Goal: Navigation & Orientation: Find specific page/section

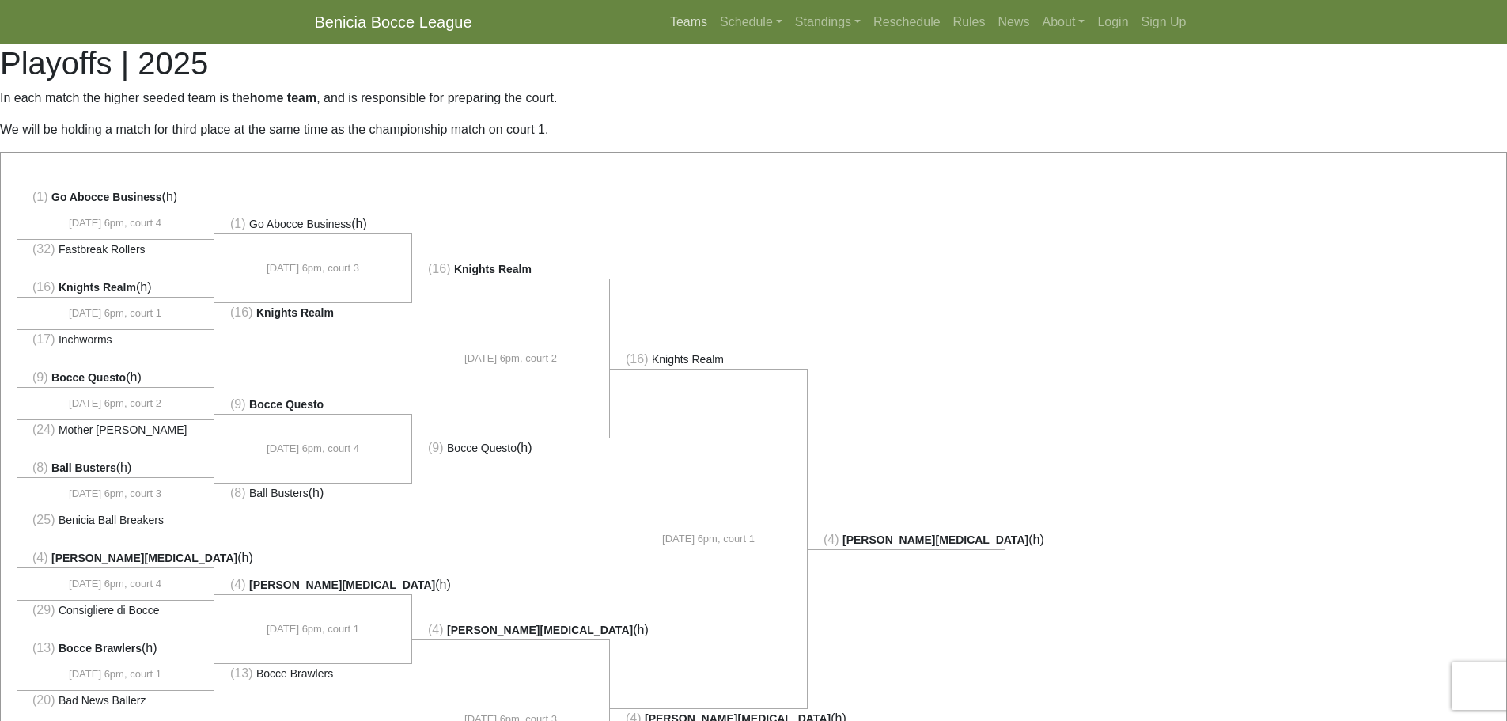
click at [680, 25] on link "Teams" at bounding box center [689, 22] width 50 height 32
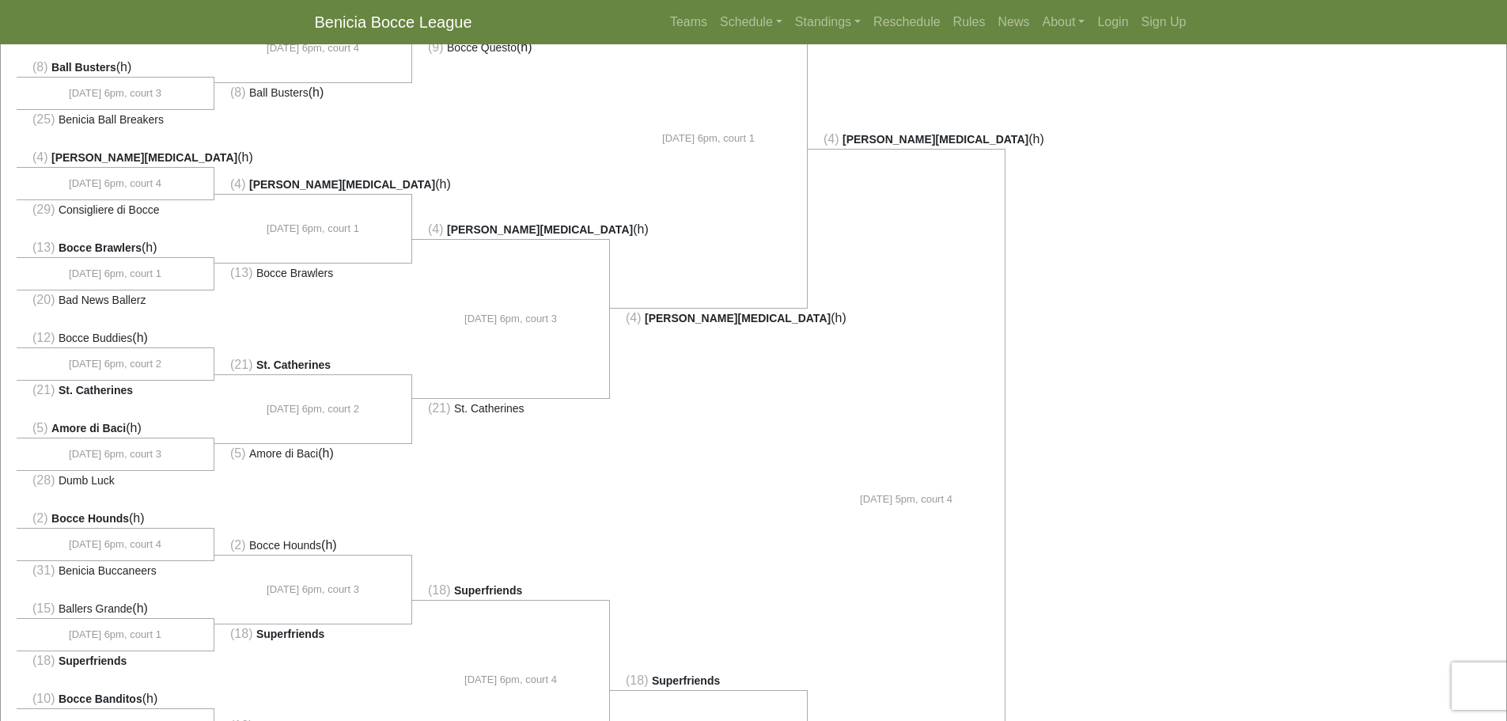
scroll to position [317, 0]
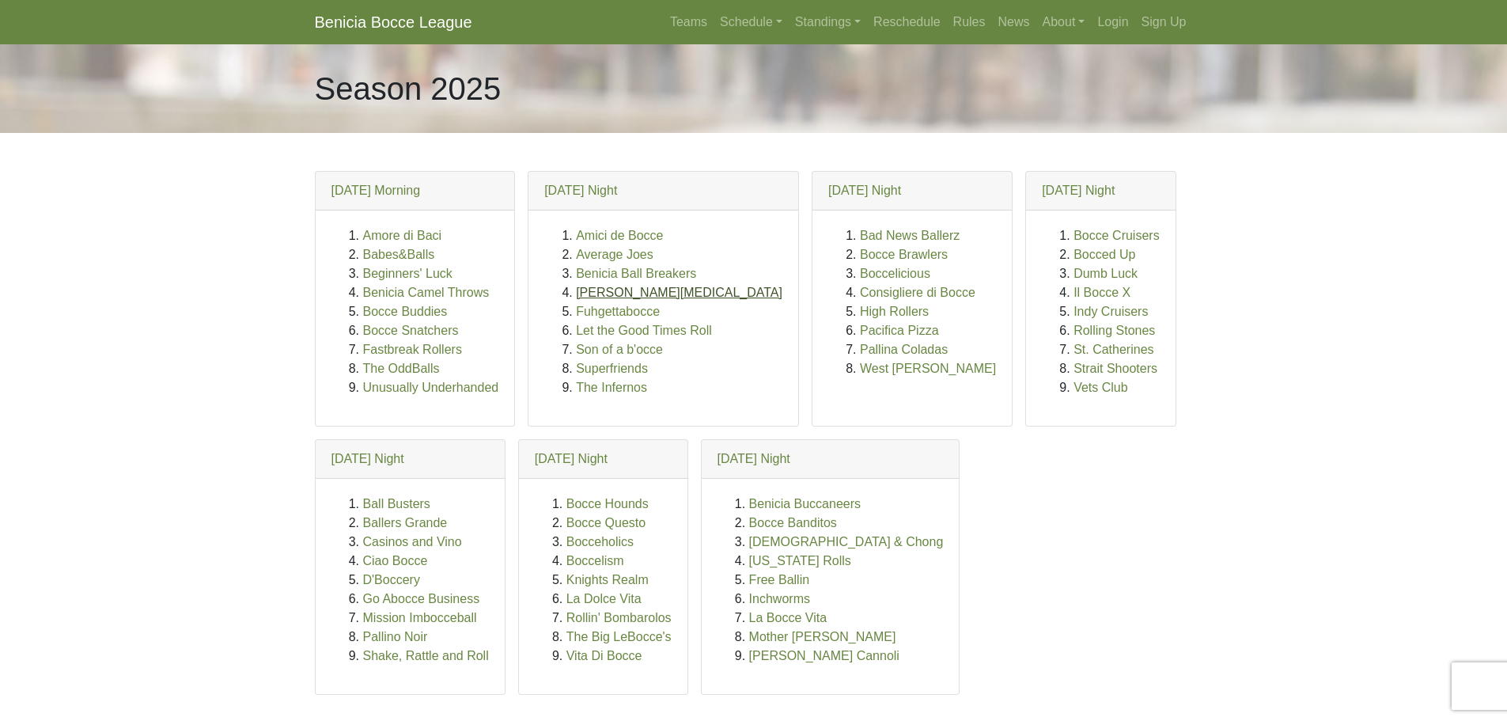
click at [620, 293] on link "[PERSON_NAME][MEDICAL_DATA]" at bounding box center [679, 292] width 207 height 13
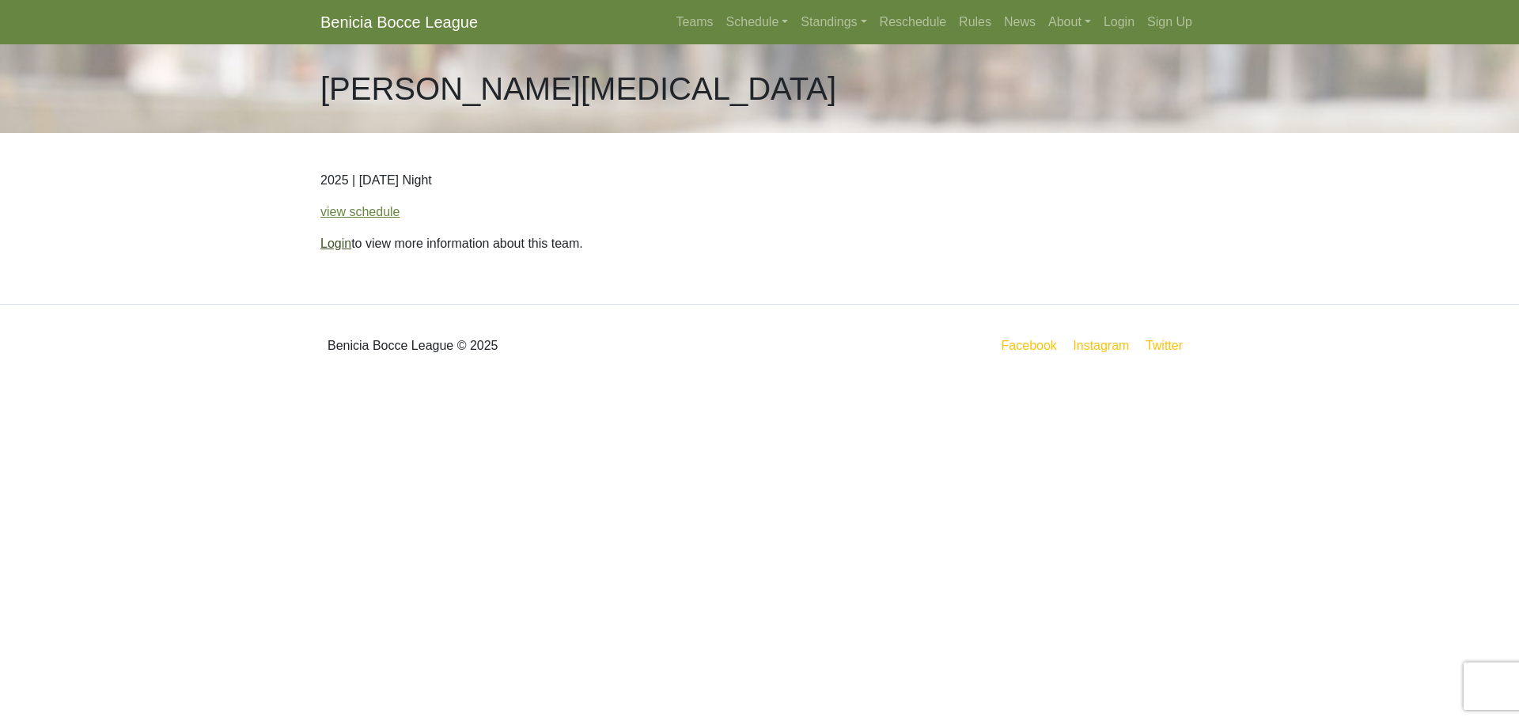
click at [333, 241] on link "Login" at bounding box center [335, 243] width 31 height 13
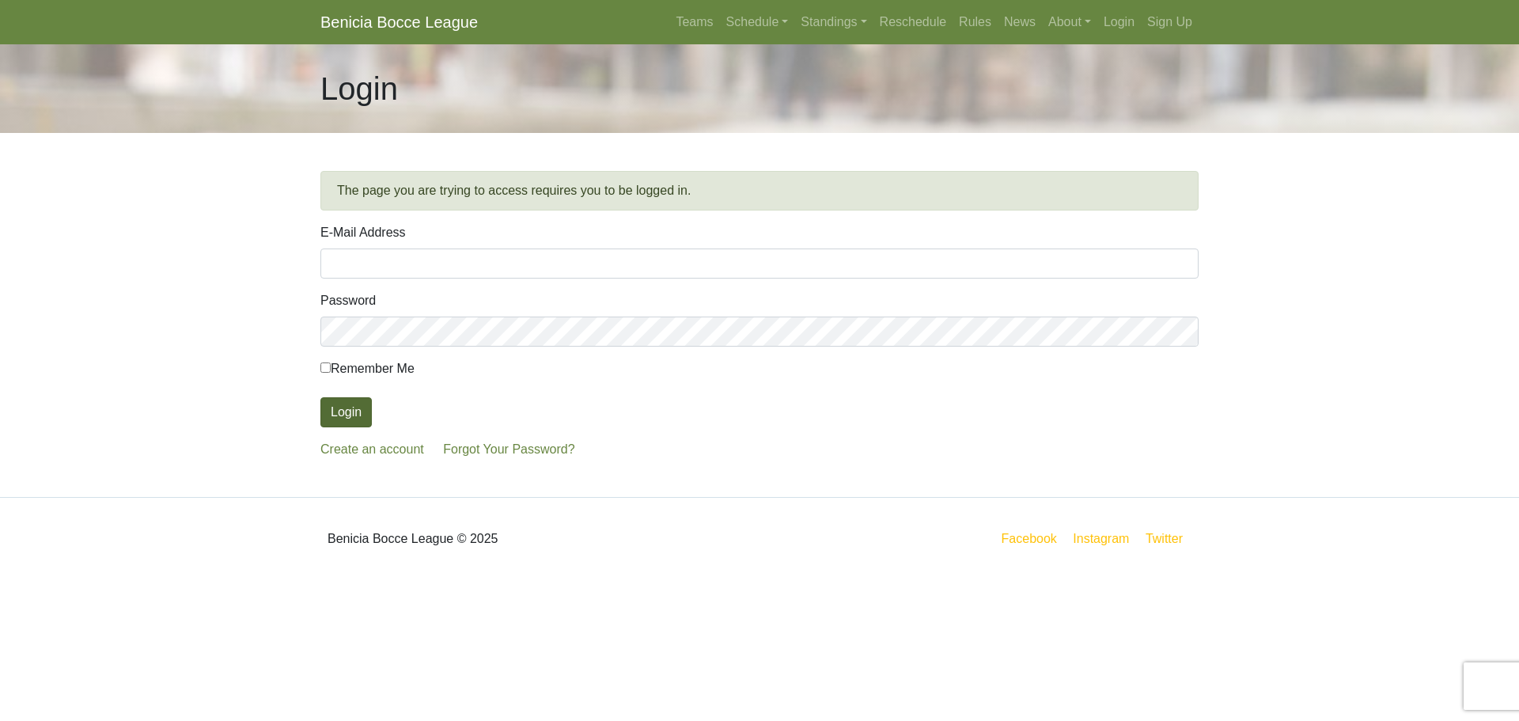
type input "ldkoenen@gmail.com"
click at [343, 419] on button "Login" at bounding box center [345, 412] width 51 height 30
click at [754, 29] on link "Schedule" at bounding box center [757, 22] width 75 height 32
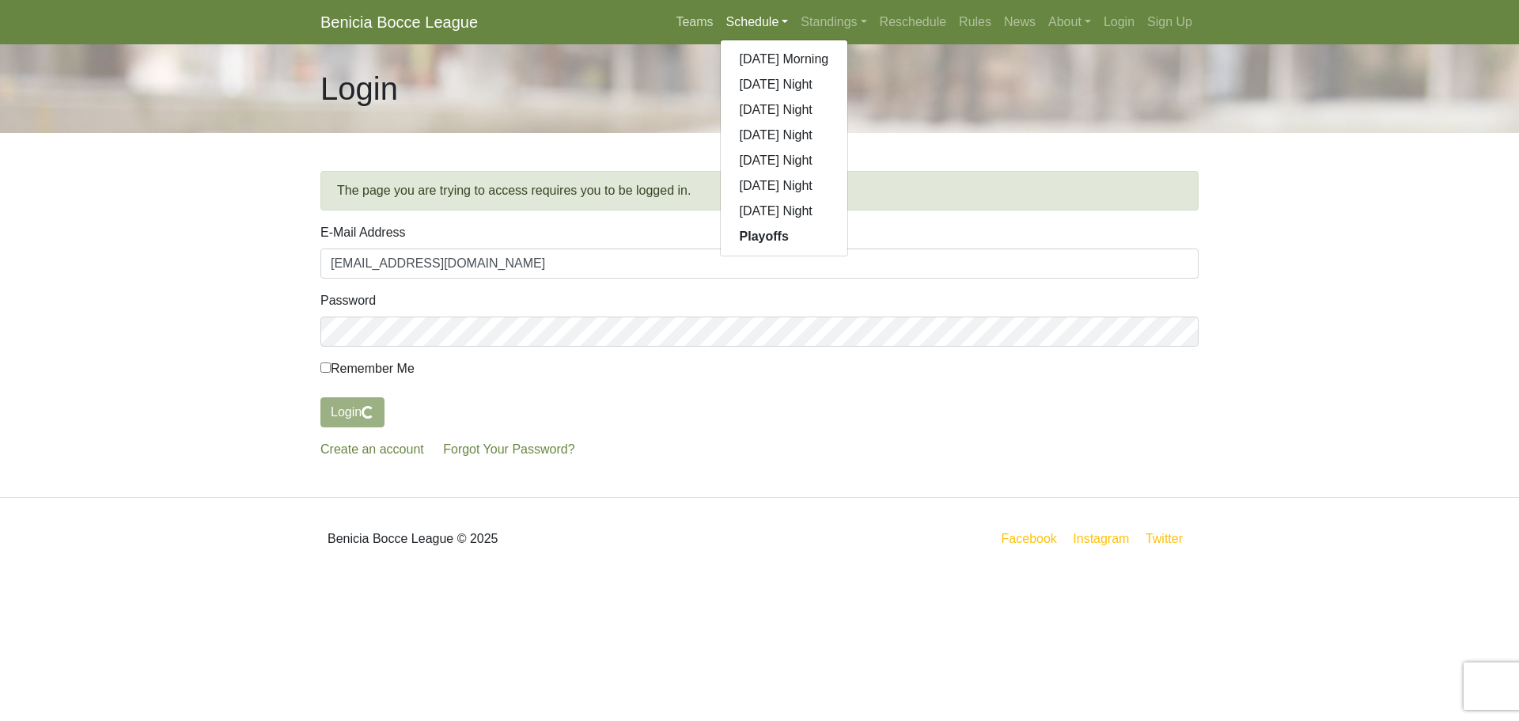
click at [701, 27] on link "Teams" at bounding box center [694, 22] width 50 height 32
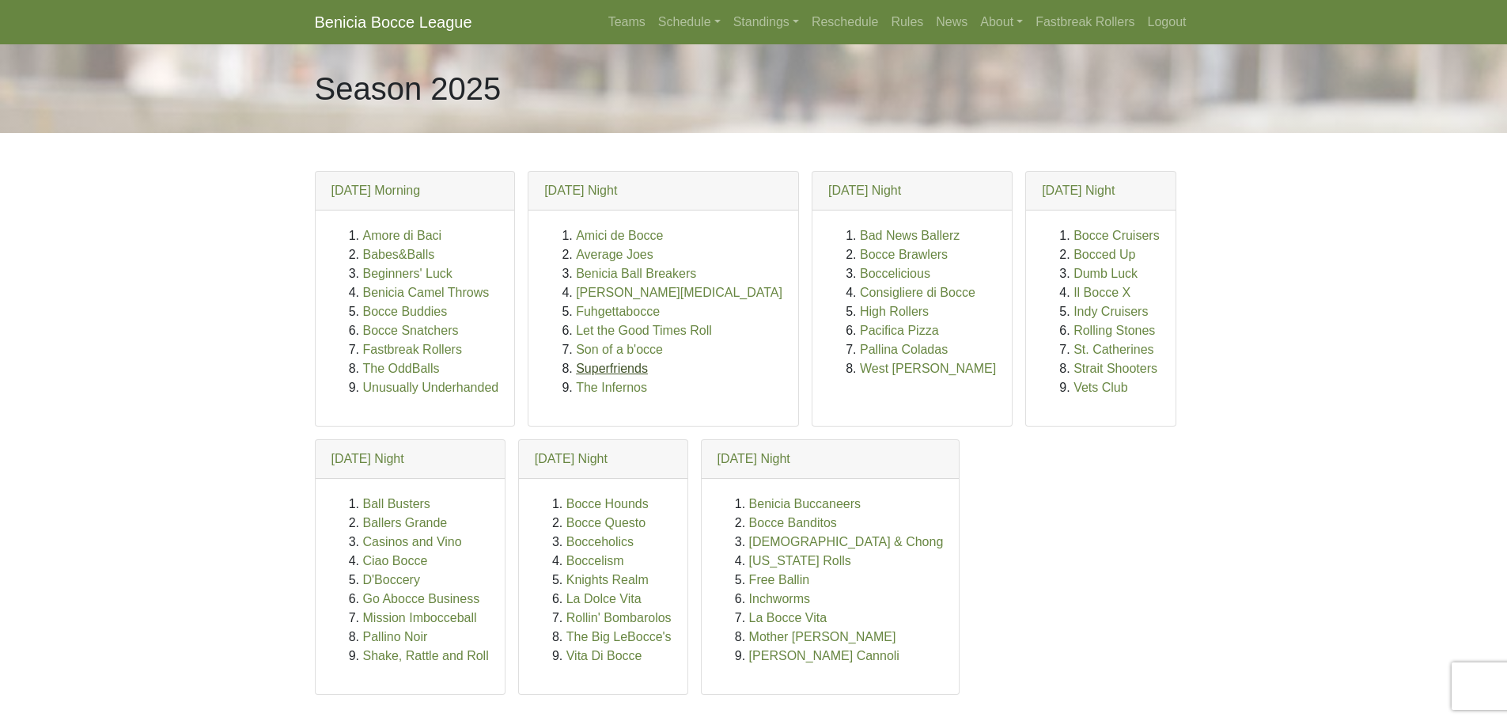
click at [605, 366] on link "Superfriends" at bounding box center [612, 368] width 72 height 13
